Goal: Task Accomplishment & Management: Manage account settings

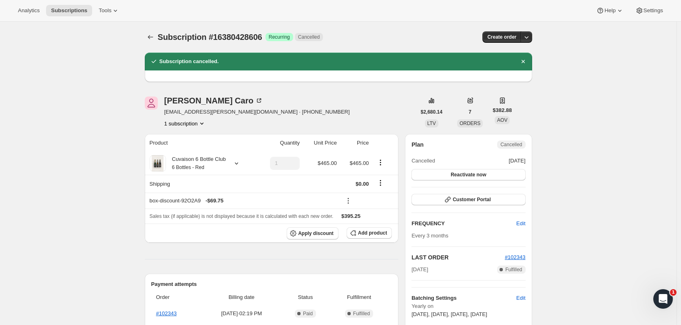
click at [156, 35] on button "Subscriptions" at bounding box center [150, 36] width 11 height 11
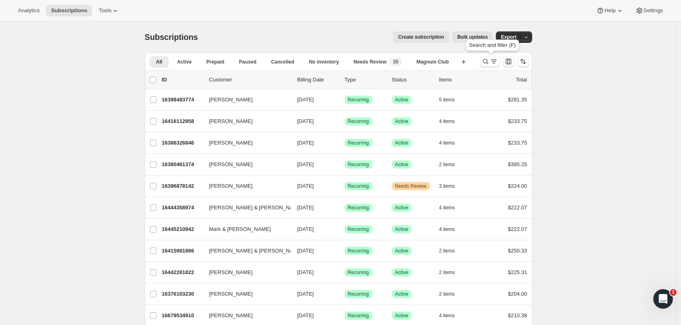
click at [491, 63] on icon "Search and filter results" at bounding box center [493, 61] width 8 height 8
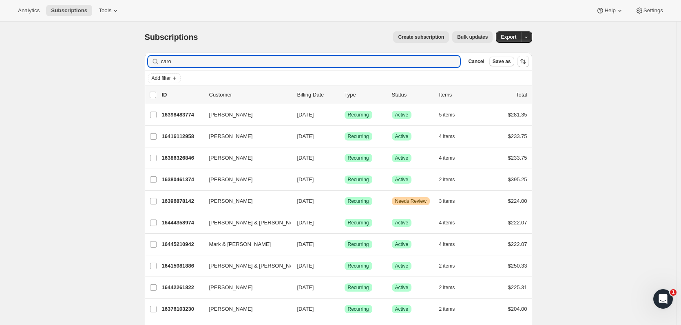
drag, startPoint x: 184, startPoint y: 64, endPoint x: 150, endPoint y: 62, distance: 33.9
click at [150, 62] on div "caro Clear" at bounding box center [304, 61] width 312 height 11
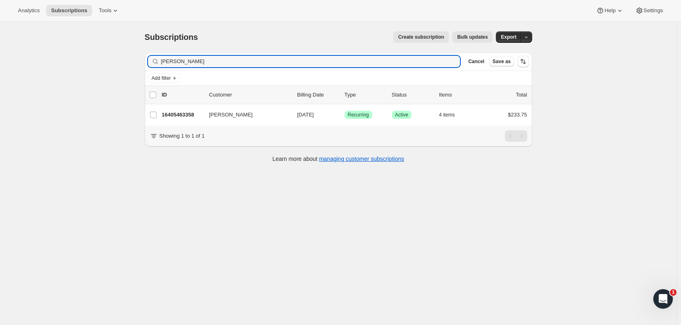
type input "[PERSON_NAME]"
click at [196, 120] on div "16405463358 Jake Johns 11/01/2025 Success Recurring Success Active 4 items $233…" at bounding box center [344, 114] width 365 height 11
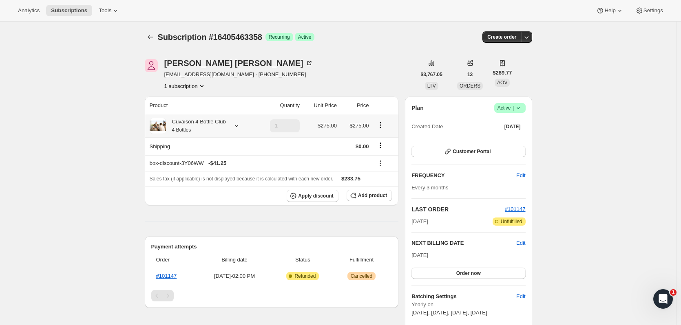
click at [238, 130] on icon at bounding box center [236, 126] width 8 height 8
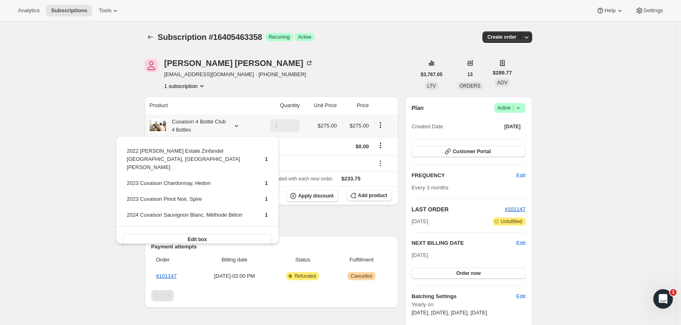
click at [231, 234] on button "Edit box" at bounding box center [197, 239] width 149 height 11
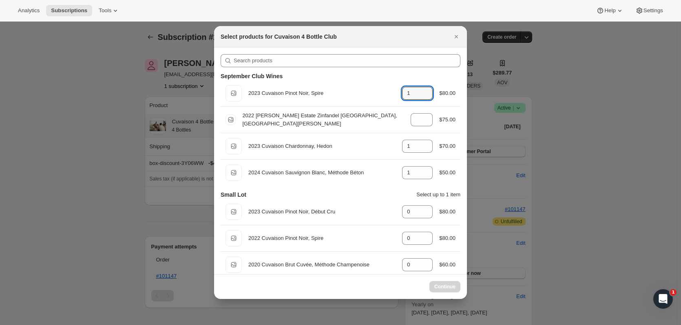
click at [425, 97] on icon ":r1jl:" at bounding box center [427, 96] width 4 height 2
click at [424, 98] on icon ":r1jl:" at bounding box center [426, 96] width 8 height 8
type input "1"
click at [425, 123] on icon ":r1jl:" at bounding box center [427, 122] width 4 height 2
type input "1"
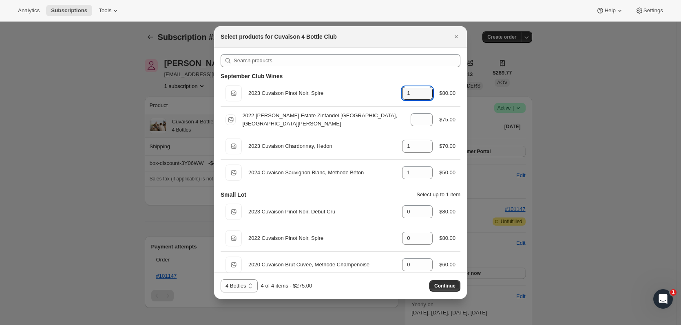
click at [422, 99] on icon ":r1jl:" at bounding box center [426, 96] width 8 height 8
type input "0"
click at [425, 129] on div "Default Title 2022 Brandlin Estate Zinfandel Old Vine, Mount Veeder gid://shopi…" at bounding box center [340, 120] width 240 height 26
click at [423, 122] on icon ":r1jl:" at bounding box center [426, 122] width 8 height 8
type input "0"
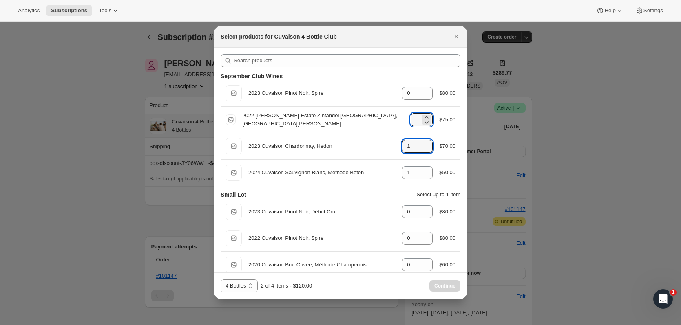
click at [422, 150] on icon ":r1jl:" at bounding box center [426, 149] width 8 height 8
type input "0"
click at [423, 166] on div "Default Title 2024 Cuvaison Sauvignon Blanc, Méthode Béton gid://shopify/Produc…" at bounding box center [340, 173] width 230 height 16
click at [424, 170] on icon ":r1jl:" at bounding box center [426, 170] width 8 height 8
type input "2"
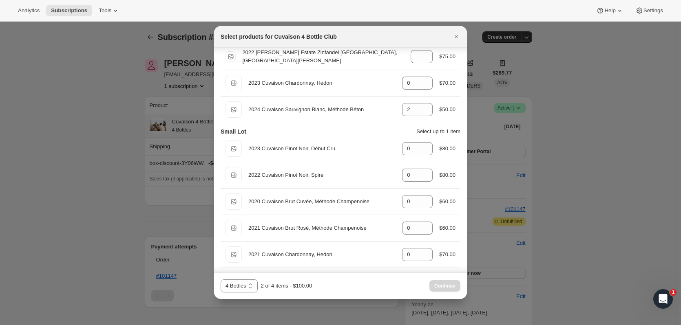
scroll to position [67, 0]
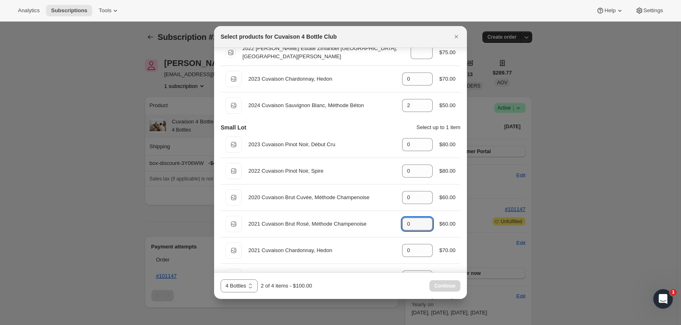
click at [424, 220] on icon ":r1jl:" at bounding box center [426, 222] width 8 height 8
type input "2"
click at [435, 287] on span "Continue" at bounding box center [444, 286] width 21 height 7
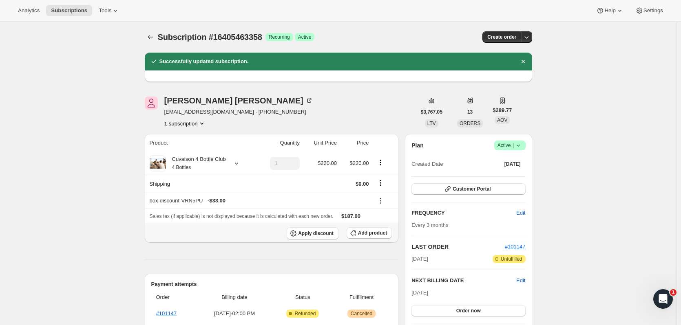
click at [356, 236] on icon "button" at bounding box center [353, 233] width 8 height 8
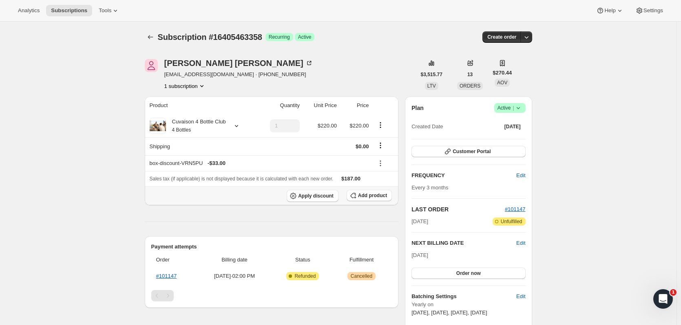
click at [372, 194] on span "Add product" at bounding box center [372, 195] width 29 height 7
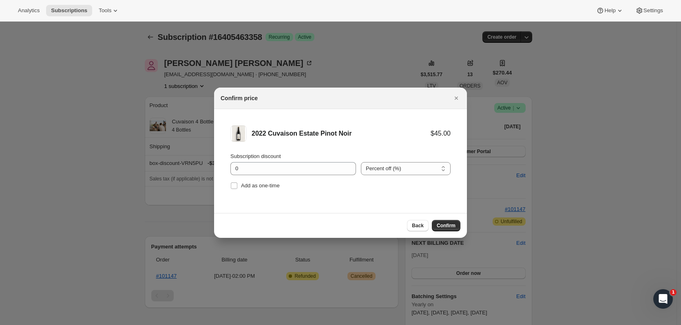
click at [443, 167] on select "Percent off (%) Amount off ($)" at bounding box center [406, 168] width 90 height 13
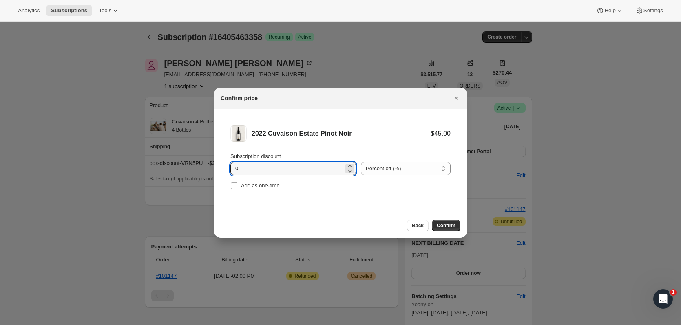
click at [312, 169] on input "0" at bounding box center [286, 168] width 113 height 13
drag, startPoint x: 311, startPoint y: 169, endPoint x: 220, endPoint y: 165, distance: 91.8
click at [220, 165] on li "2022 Cuvaison Estate Pinot Noir $45.00 Subscription discount 0 Percent off (%) …" at bounding box center [340, 158] width 253 height 99
type input "15"
click at [241, 185] on span "Add as one-time" at bounding box center [260, 186] width 39 height 6
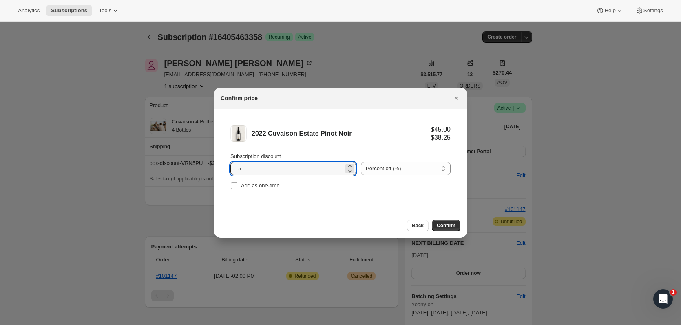
click at [237, 185] on input "Add as one-time" at bounding box center [234, 186] width 7 height 7
checkbox input "true"
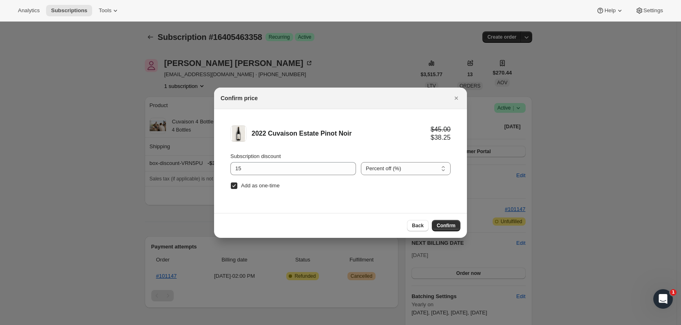
click at [445, 227] on span "Confirm" at bounding box center [445, 226] width 19 height 7
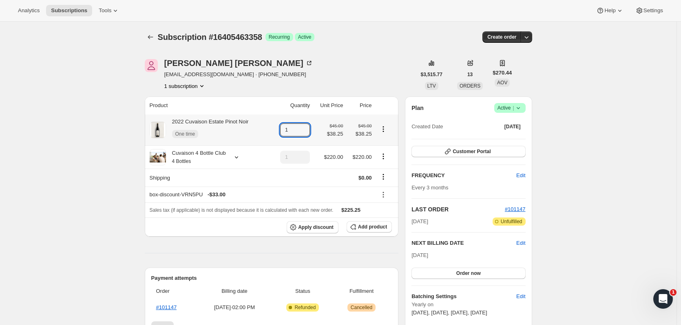
click at [308, 124] on icon at bounding box center [304, 127] width 8 height 8
click at [308, 136] on icon at bounding box center [304, 132] width 8 height 8
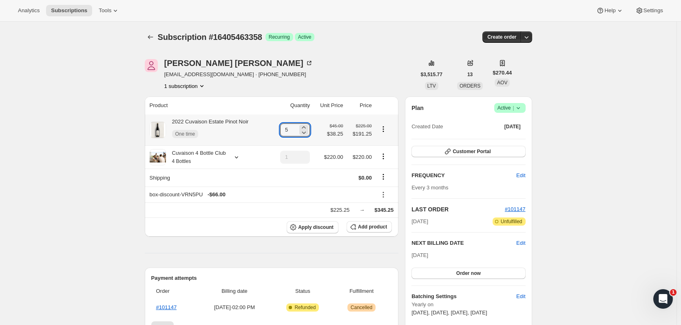
type input "4"
drag, startPoint x: 306, startPoint y: 73, endPoint x: 253, endPoint y: 120, distance: 71.0
click at [306, 72] on div "[PERSON_NAME] [EMAIL_ADDRESS][DOMAIN_NAME] · [PHONE_NUMBER] 1 subscription" at bounding box center [280, 74] width 271 height 31
click at [238, 154] on icon at bounding box center [236, 157] width 8 height 8
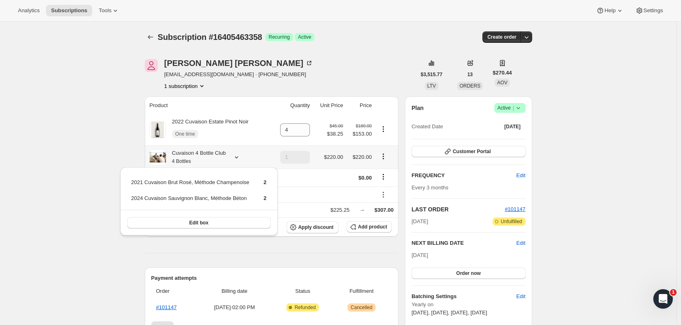
click at [238, 154] on icon at bounding box center [236, 157] width 8 height 8
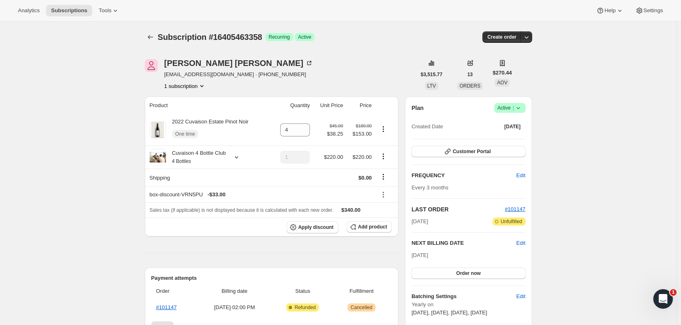
click at [449, 275] on button "Order now" at bounding box center [468, 273] width 114 height 11
click at [153, 36] on icon "Subscriptions" at bounding box center [150, 37] width 8 height 8
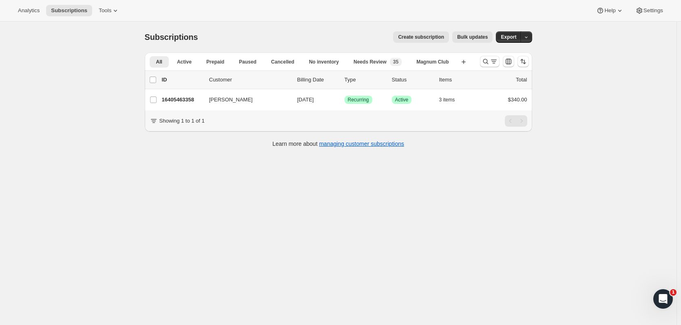
click at [487, 61] on icon "Search and filter results" at bounding box center [485, 61] width 8 height 8
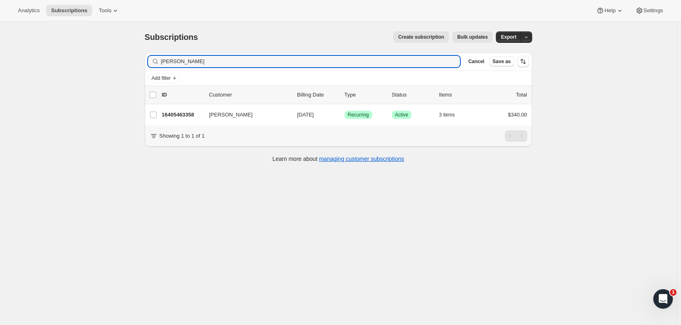
drag, startPoint x: 198, startPoint y: 59, endPoint x: 149, endPoint y: 62, distance: 48.6
click at [149, 62] on div "Filter subscribers [PERSON_NAME] Clear Cancel Save as" at bounding box center [338, 62] width 387 height 18
type input "[PERSON_NAME]"
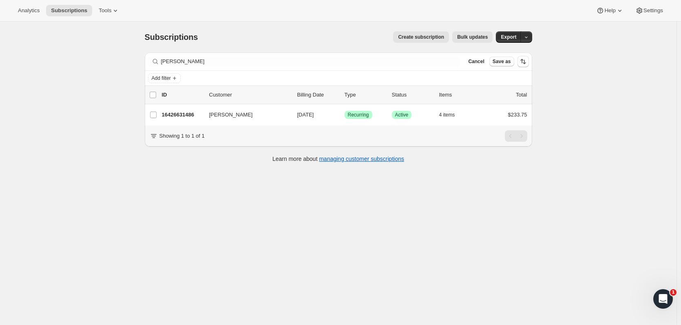
click at [188, 117] on p "16426631486" at bounding box center [182, 115] width 41 height 8
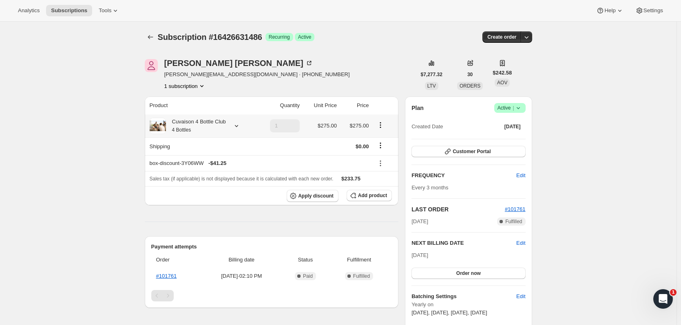
click at [231, 129] on div at bounding box center [234, 126] width 11 height 8
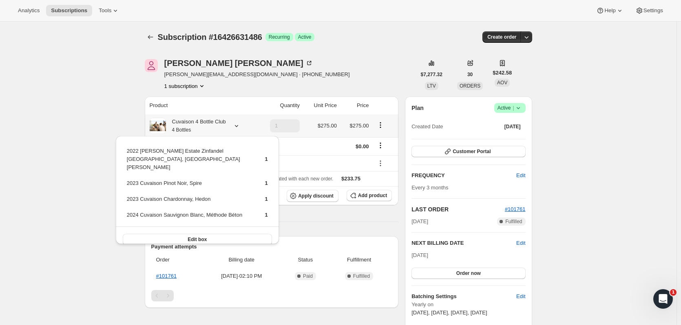
click at [220, 234] on button "Edit box" at bounding box center [197, 239] width 149 height 11
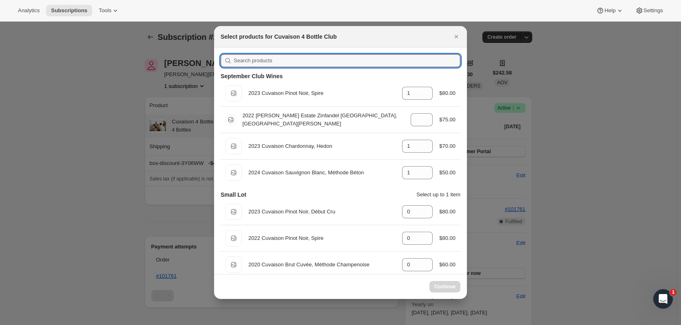
click at [255, 64] on input ":rg6:" at bounding box center [347, 60] width 227 height 13
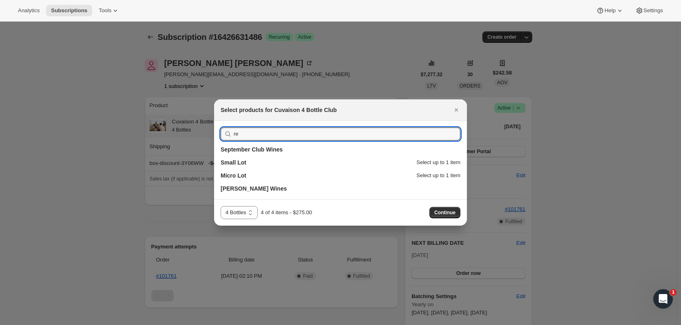
type input "r"
type input "4 bottle"
click at [454, 111] on icon "Close" at bounding box center [456, 110] width 8 height 8
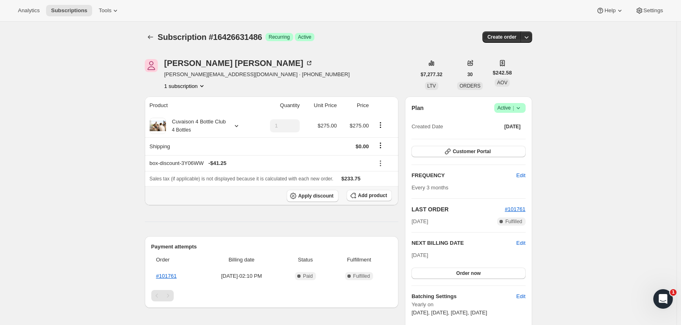
click at [387, 194] on span "Add product" at bounding box center [372, 195] width 29 height 7
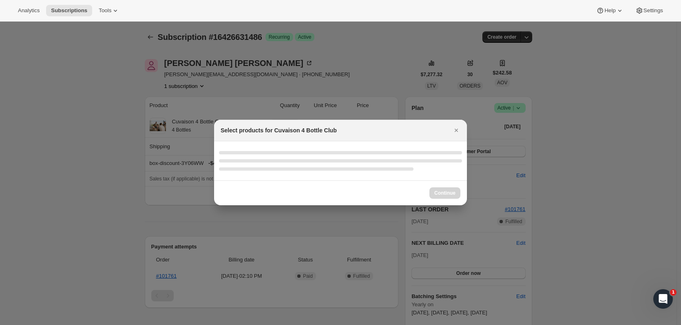
select select "gid://shopify/ProductVariant/52115221774654"
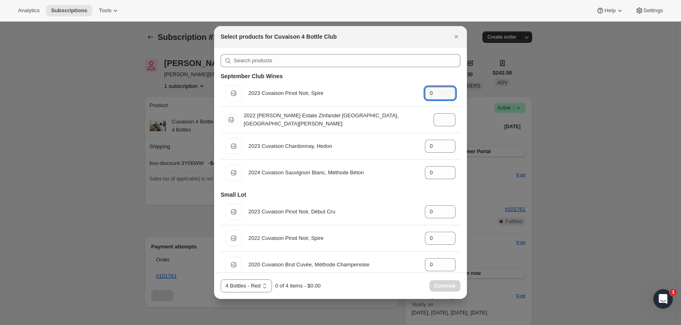
click at [448, 91] on icon ":ri5:" at bounding box center [449, 91] width 8 height 8
type input "1"
click at [448, 115] on icon ":ri5:" at bounding box center [449, 117] width 8 height 8
type input "1"
click at [446, 143] on icon ":ri5:" at bounding box center [449, 144] width 8 height 8
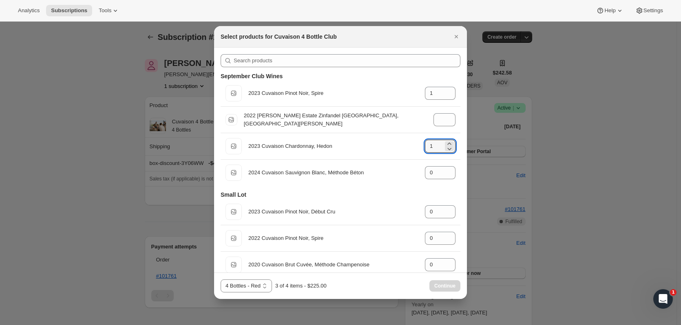
click at [445, 151] on icon ":ri5:" at bounding box center [449, 149] width 8 height 8
type input "0"
click at [445, 124] on icon ":ri5:" at bounding box center [449, 122] width 8 height 8
type input "0"
click at [445, 94] on icon ":ri5:" at bounding box center [449, 96] width 8 height 8
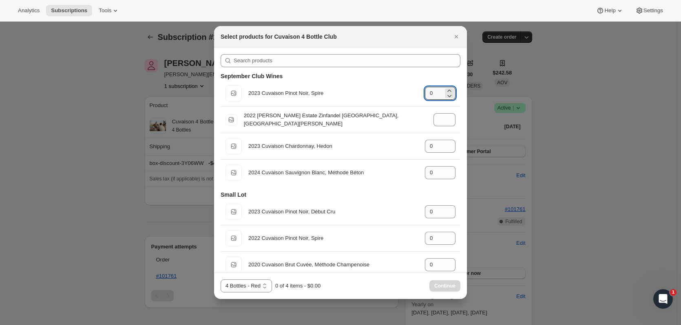
click at [445, 90] on icon ":ri5:" at bounding box center [449, 91] width 8 height 8
type input "2"
click at [445, 116] on icon ":ri5:" at bounding box center [449, 117] width 8 height 8
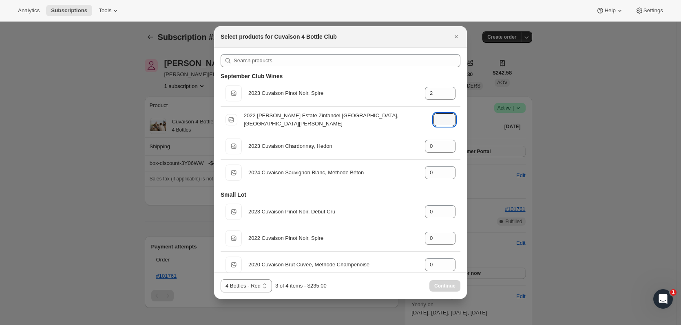
type input "2"
click at [456, 280] on div "4 Bottles 4 Bottles - Red 4 Bottles - White 4 Bottles - Red 4 of 4 items - $310…" at bounding box center [340, 286] width 240 height 13
click at [456, 281] on button "Continue" at bounding box center [444, 285] width 31 height 11
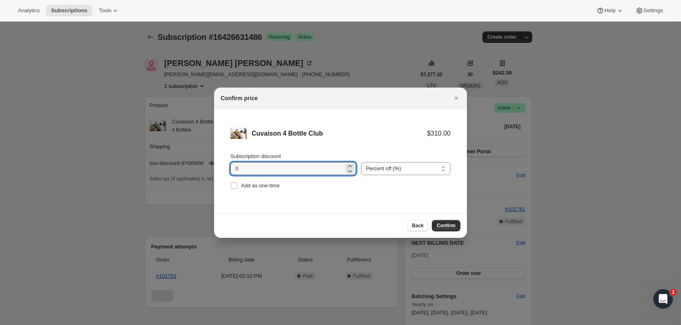
drag, startPoint x: 250, startPoint y: 172, endPoint x: 229, endPoint y: 167, distance: 21.1
click at [229, 167] on li "Cuvaison 4 Bottle Club $310.00 Subscription discount 0 Percent off (%) Amount o…" at bounding box center [340, 158] width 253 height 99
type input "15"
click at [448, 225] on span "Confirm" at bounding box center [445, 226] width 19 height 7
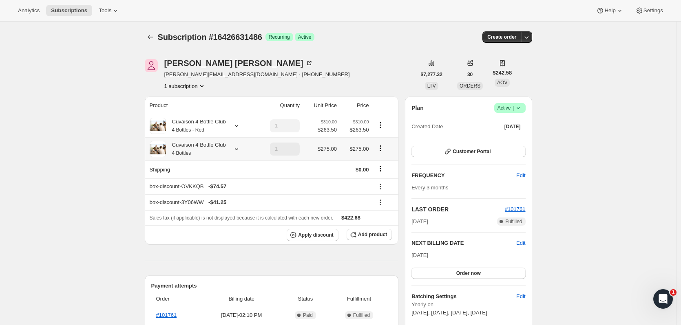
click at [379, 149] on icon "Product actions" at bounding box center [380, 148] width 8 height 8
click at [384, 177] on span "Remove" at bounding box center [382, 178] width 20 height 6
type input "0"
